Goal: Task Accomplishment & Management: Use online tool/utility

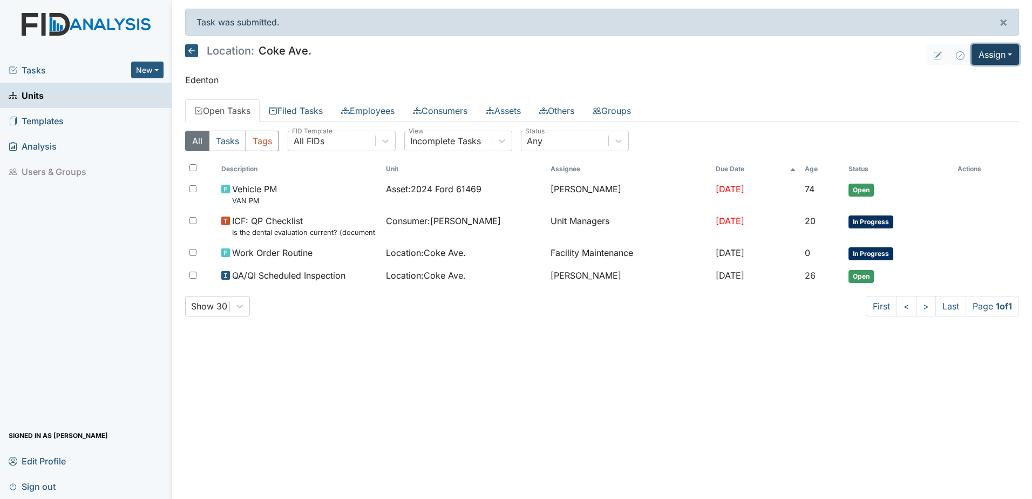
click at [1007, 52] on button "Assign" at bounding box center [994, 54] width 47 height 21
click at [971, 78] on link "Assign Form" at bounding box center [969, 79] width 97 height 17
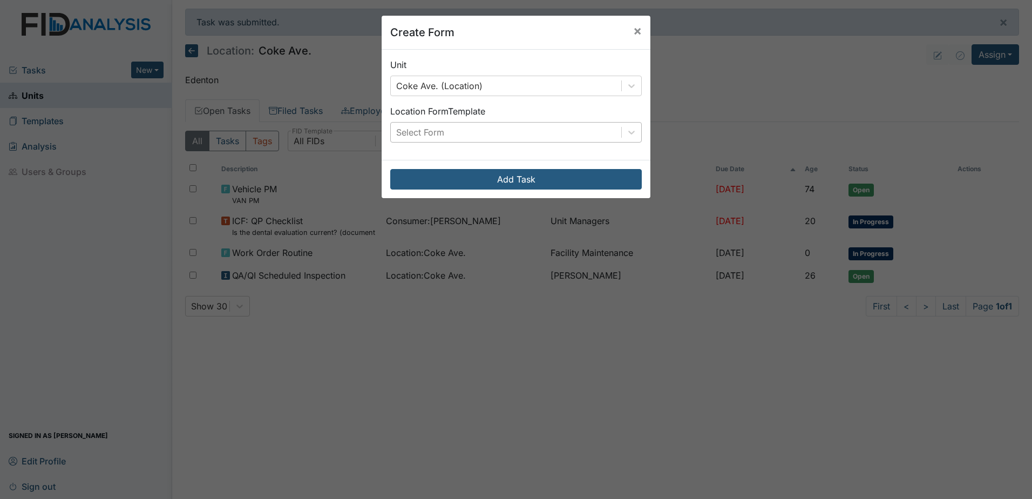
click at [555, 131] on div "Select Form" at bounding box center [506, 131] width 230 height 19
click at [633, 31] on span "×" at bounding box center [637, 31] width 9 height 16
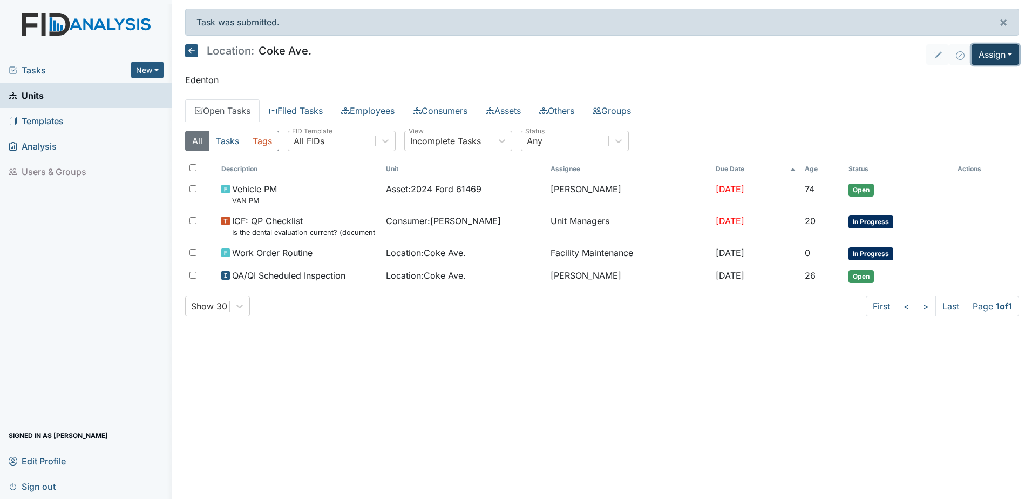
click at [999, 58] on button "Assign" at bounding box center [994, 54] width 47 height 21
click at [953, 94] on link "Assign Inspection" at bounding box center [969, 96] width 97 height 17
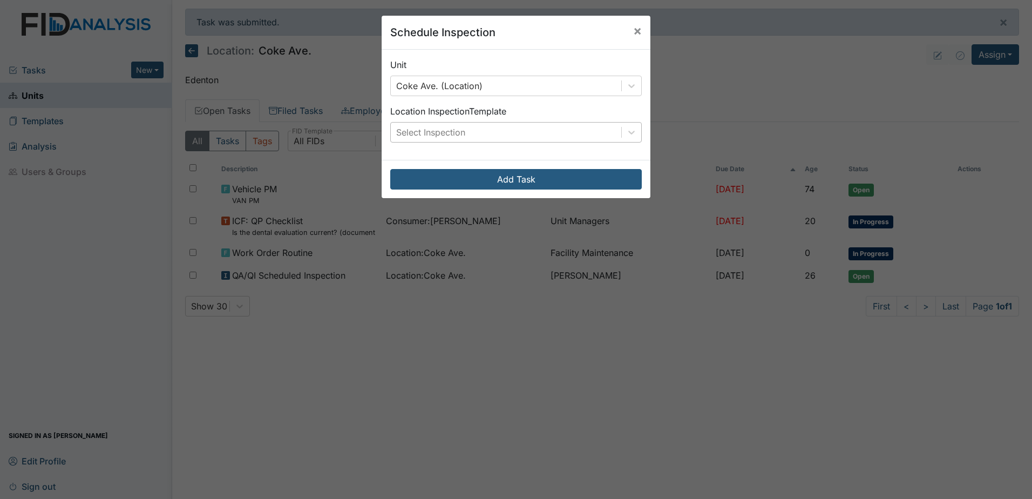
click at [405, 135] on div "Select Inspection" at bounding box center [430, 132] width 69 height 13
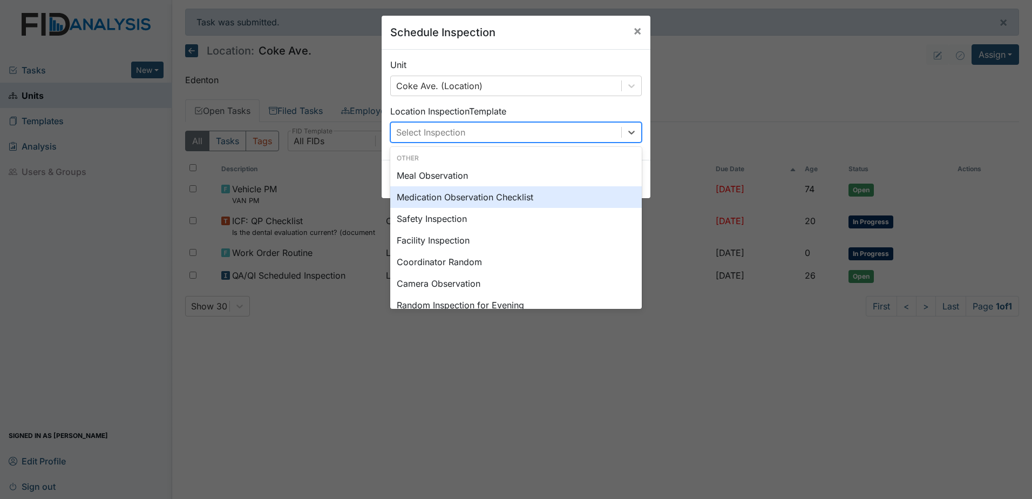
click at [460, 190] on div "Medication Observation Checklist" at bounding box center [515, 197] width 251 height 22
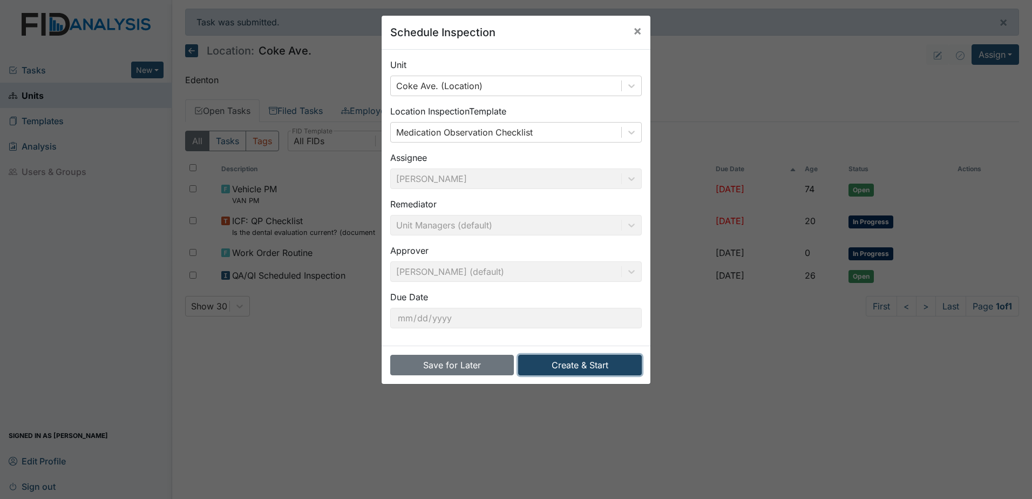
click at [593, 364] on button "Create & Start" at bounding box center [580, 365] width 124 height 21
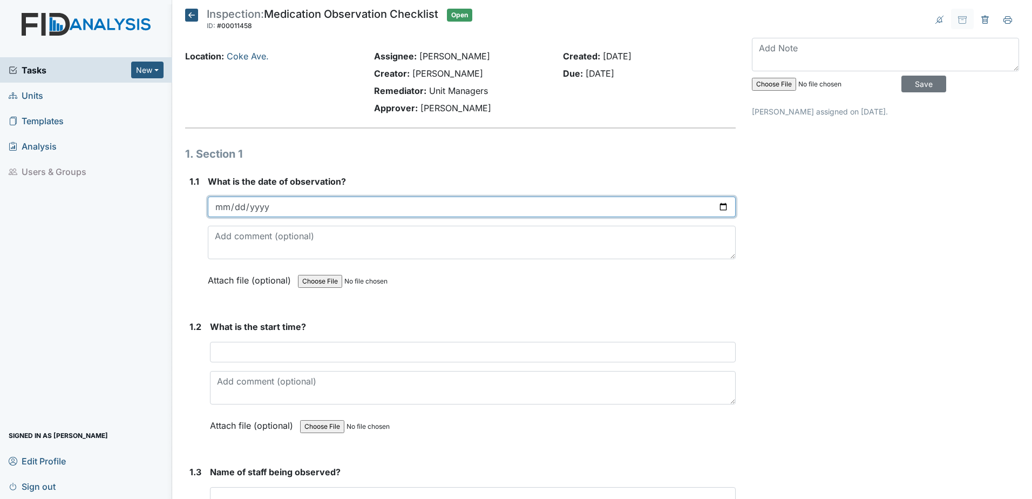
click at [719, 202] on input "date" at bounding box center [472, 206] width 528 height 21
type input "2025-08-12"
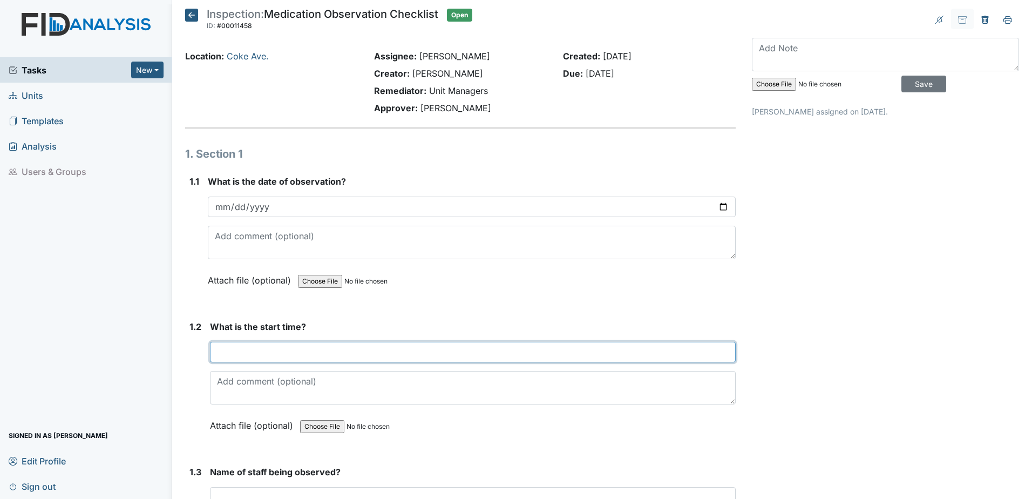
click at [598, 355] on input "text" at bounding box center [473, 352] width 526 height 21
